Goal: Task Accomplishment & Management: Complete application form

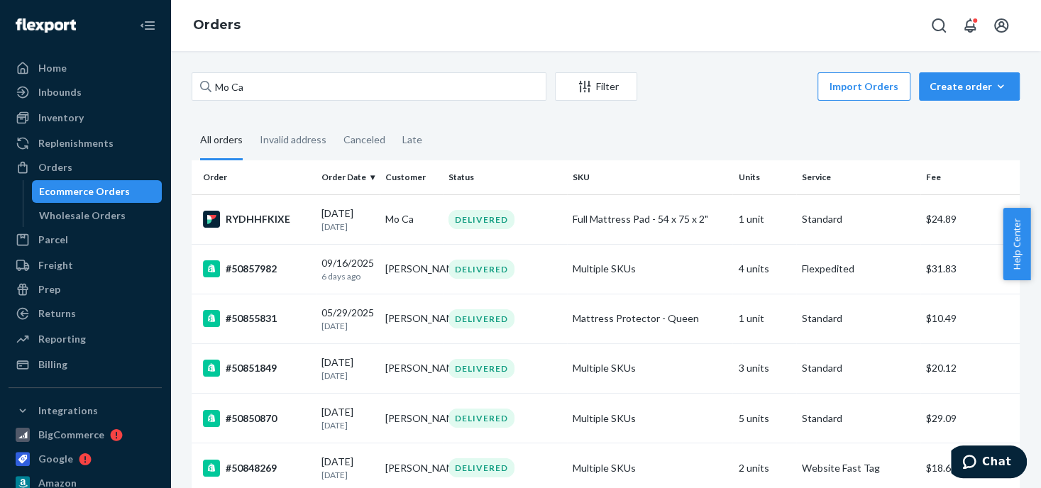
drag, startPoint x: 257, startPoint y: 84, endPoint x: 187, endPoint y: 87, distance: 70.3
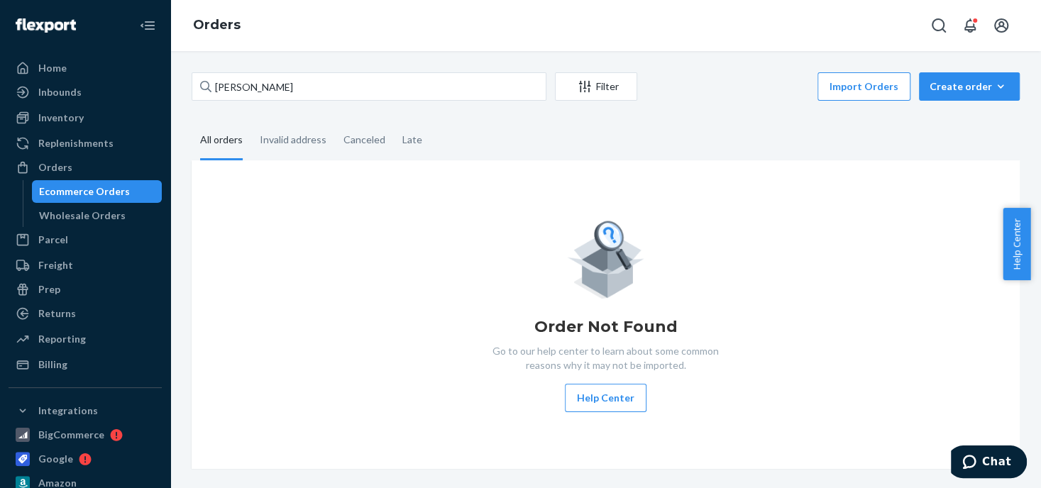
type input "[PERSON_NAME]"
click at [943, 84] on div "Create order" at bounding box center [969, 86] width 79 height 14
click at [960, 118] on span "Ecommerce order" at bounding box center [978, 121] width 88 height 10
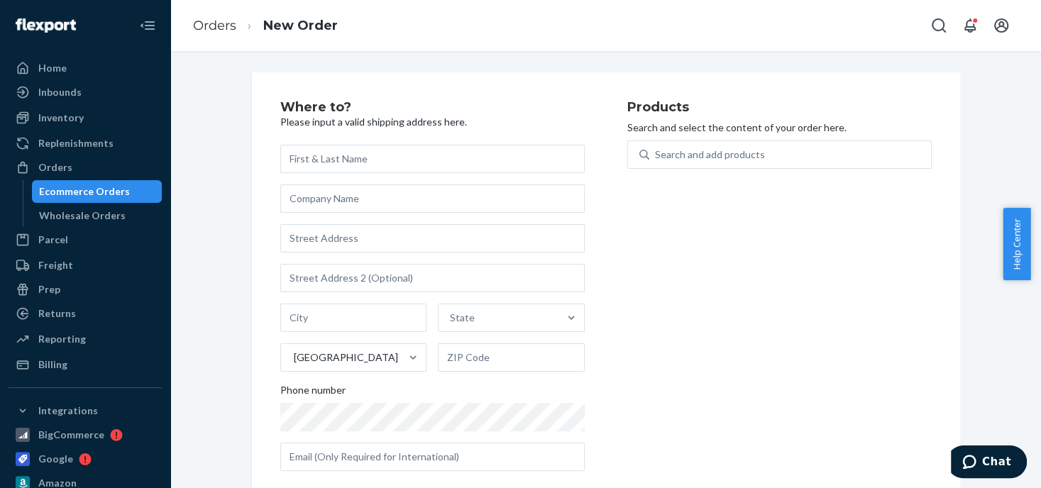
click at [302, 156] on input "text" at bounding box center [432, 159] width 304 height 28
type input "[PERSON_NAME]"
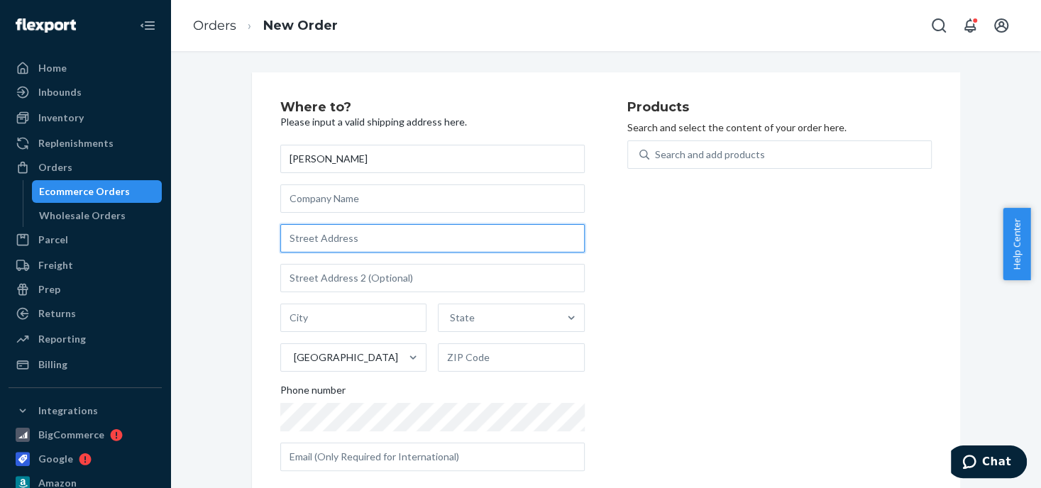
click at [315, 238] on input "text" at bounding box center [432, 238] width 304 height 28
paste input "1819 Sugar Place"
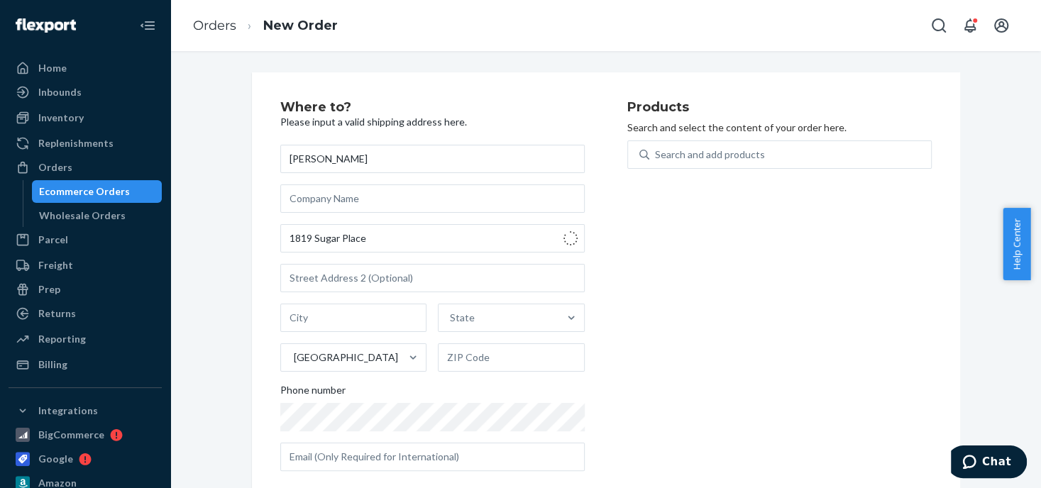
type input "1819 Sugar Pl"
type input "De Pere"
type input "54115"
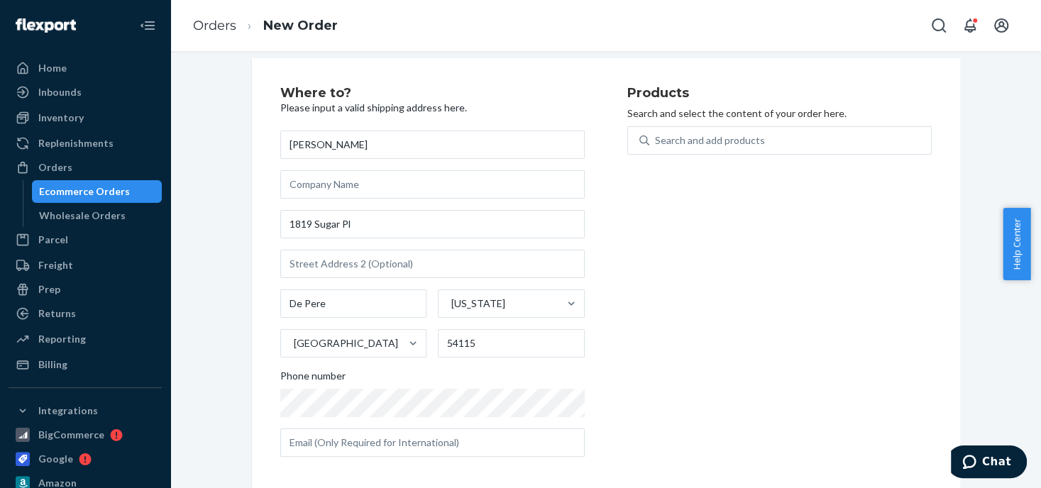
scroll to position [22, 0]
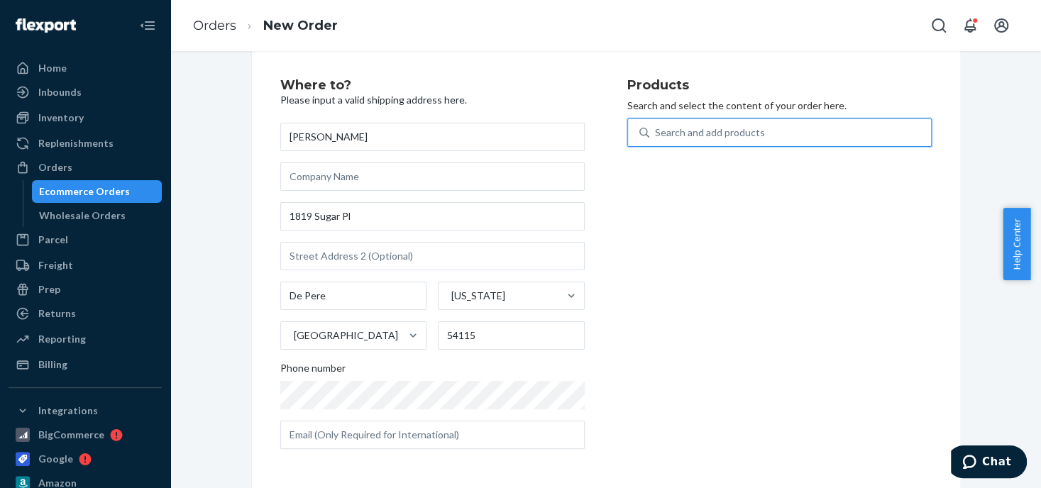
click at [674, 127] on div "Search and add products" at bounding box center [710, 133] width 110 height 14
click at [656, 127] on input "0 results available. Use Up and Down to choose options, press Enter to select t…" at bounding box center [655, 133] width 1 height 14
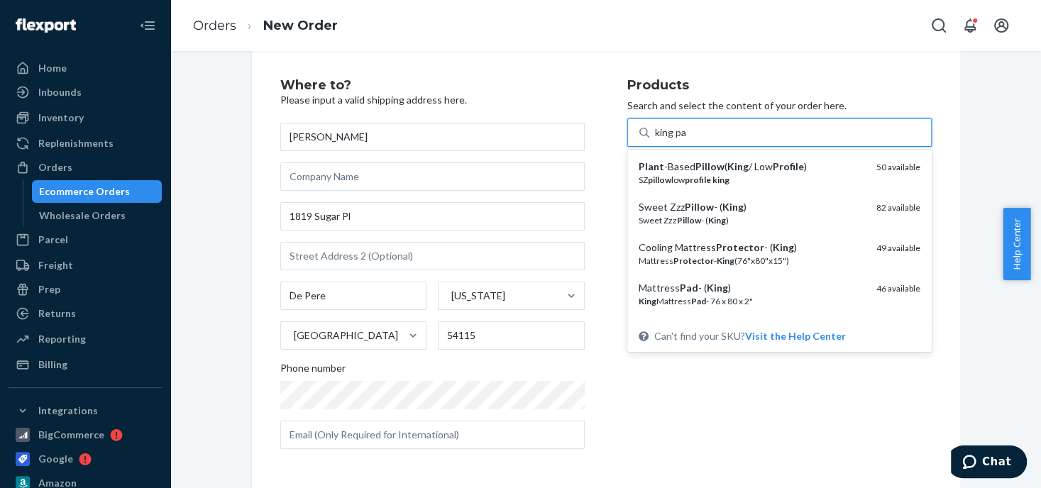
type input "king pad"
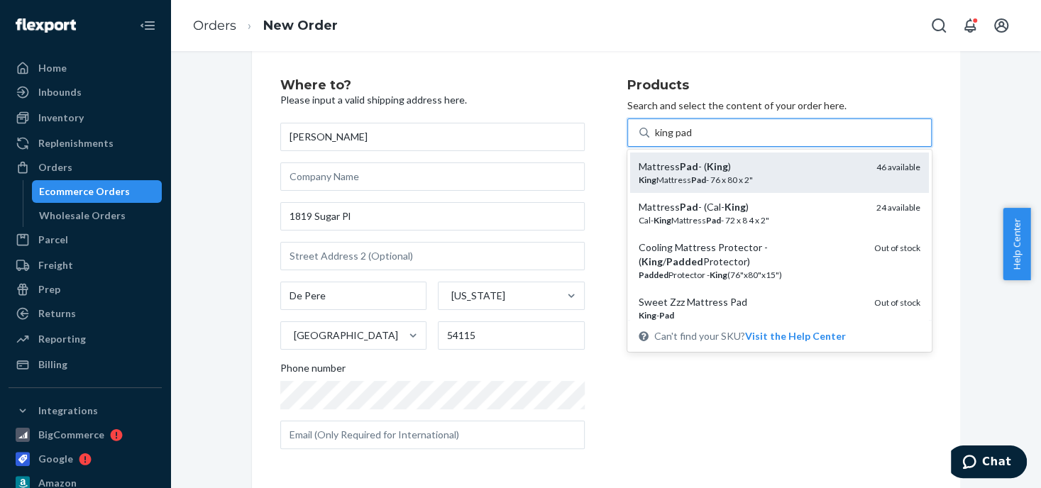
click at [717, 166] on em "King" at bounding box center [717, 166] width 21 height 12
click at [693, 140] on input "king pad" at bounding box center [674, 133] width 38 height 14
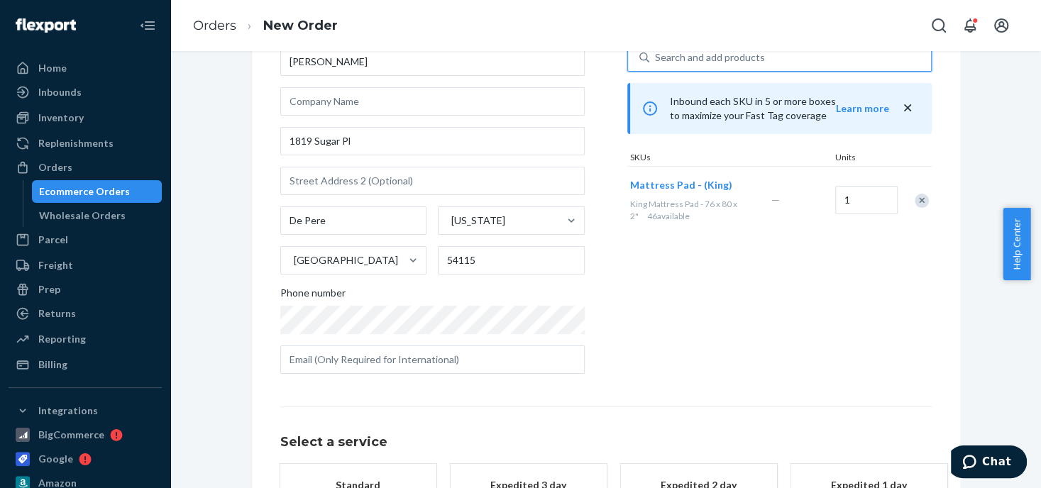
scroll to position [214, 0]
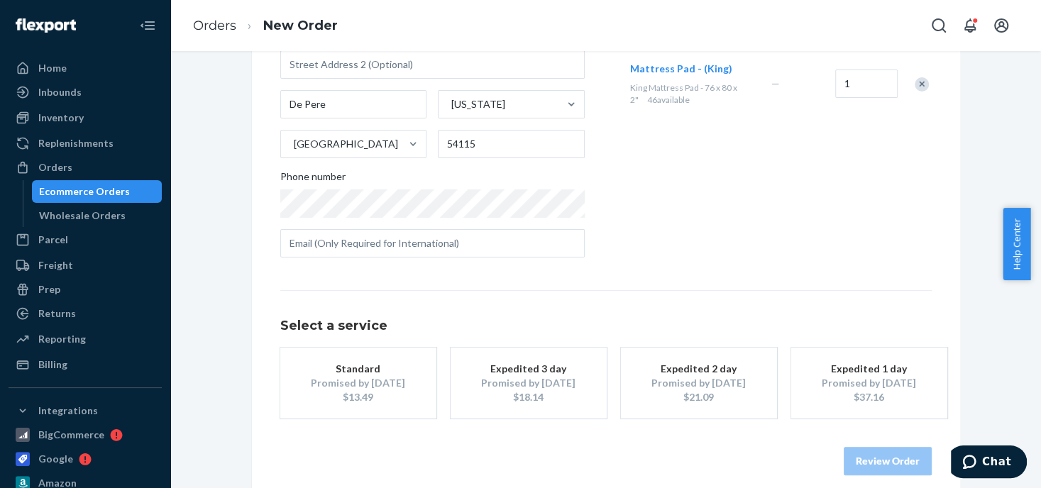
click at [403, 371] on div "Standard" at bounding box center [359, 369] width 114 height 14
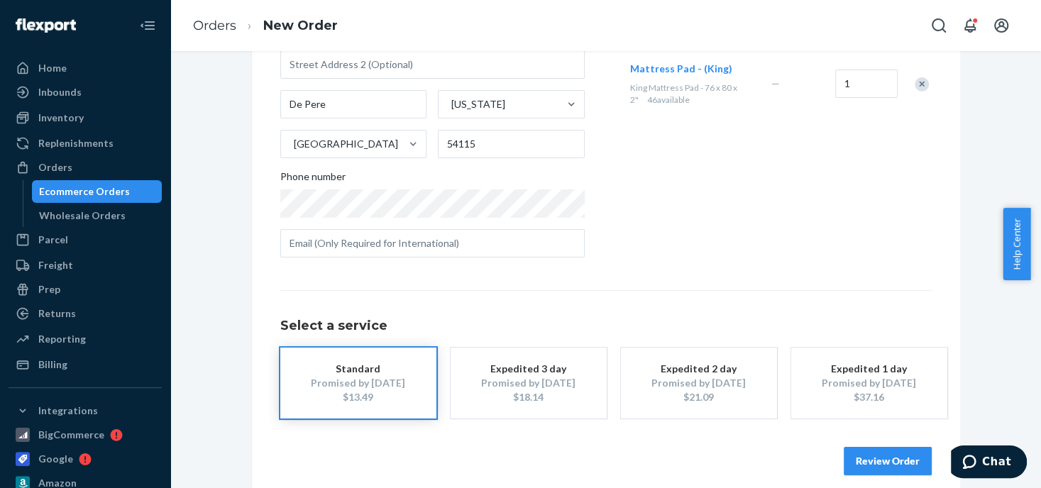
click at [861, 464] on button "Review Order" at bounding box center [888, 461] width 88 height 28
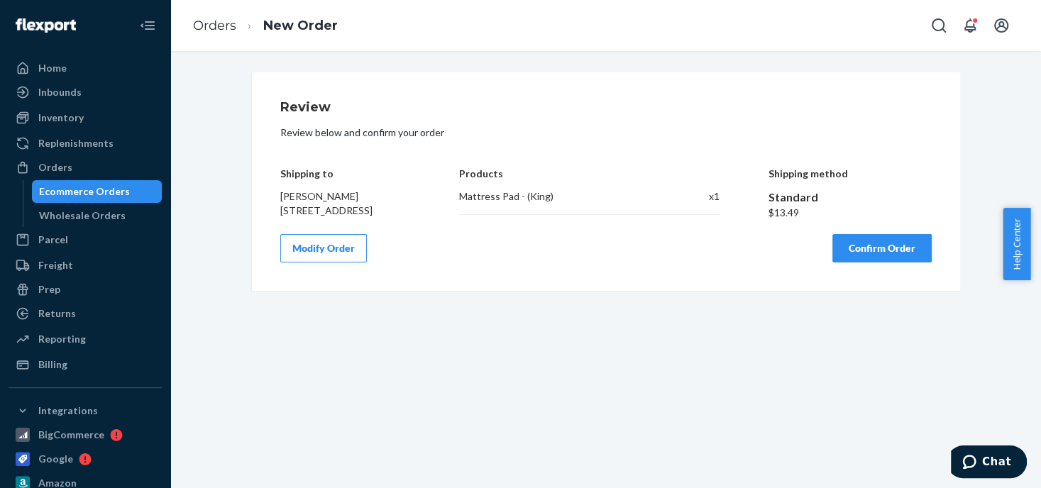
scroll to position [0, 0]
click at [867, 263] on button "Confirm Order" at bounding box center [881, 248] width 99 height 28
